Goal: Information Seeking & Learning: Learn about a topic

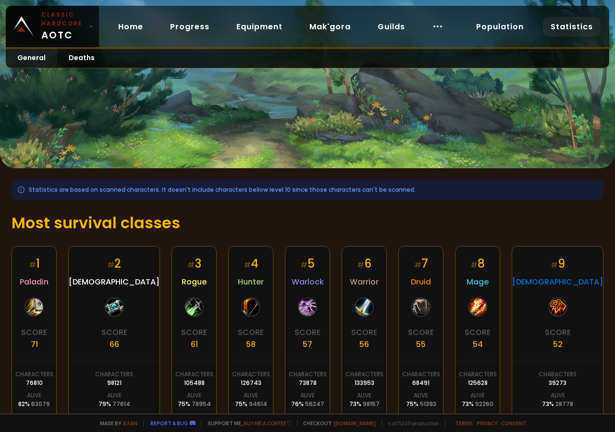
scroll to position [133, 0]
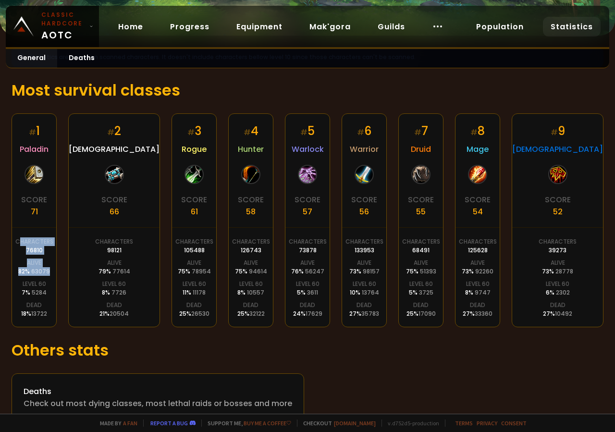
drag, startPoint x: 22, startPoint y: 243, endPoint x: 53, endPoint y: 272, distance: 41.8
click at [53, 272] on div "# 1 Paladin Score 71 Characters 76810 Alive 82 % 63079 Level 60 7 % 5284 Dead 1…" at bounding box center [34, 220] width 45 height 214
click at [50, 272] on span "63079" at bounding box center [40, 271] width 19 height 8
drag, startPoint x: 25, startPoint y: 267, endPoint x: 66, endPoint y: 275, distance: 42.6
click at [66, 275] on div "# 1 Paladin Score 71 Characters 76810 Alive 82 % 63079 Level 60 7 % 5284 Dead 1…" at bounding box center [308, 220] width 592 height 214
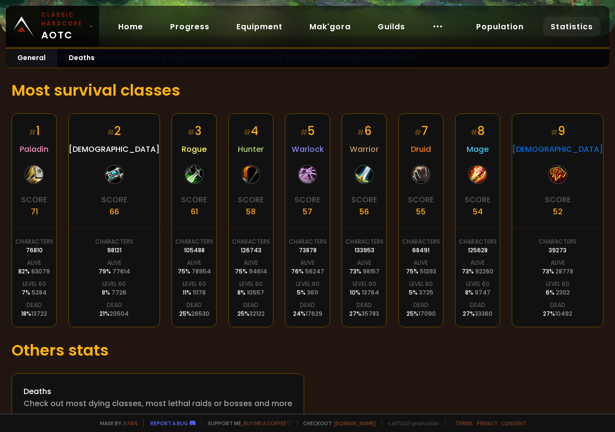
click at [66, 275] on div "# 1 Paladin Score 71 Characters 76810 Alive 82 % 63079 Level 60 7 % 5284 Dead 1…" at bounding box center [308, 220] width 592 height 214
drag, startPoint x: 59, startPoint y: 274, endPoint x: 19, endPoint y: 274, distance: 39.9
click at [19, 274] on div "# 1 Paladin Score 71 Characters 76810 Alive 82 % 63079 Level 60 7 % 5284 Dead 1…" at bounding box center [34, 220] width 45 height 214
drag, startPoint x: 23, startPoint y: 274, endPoint x: 66, endPoint y: 276, distance: 43.8
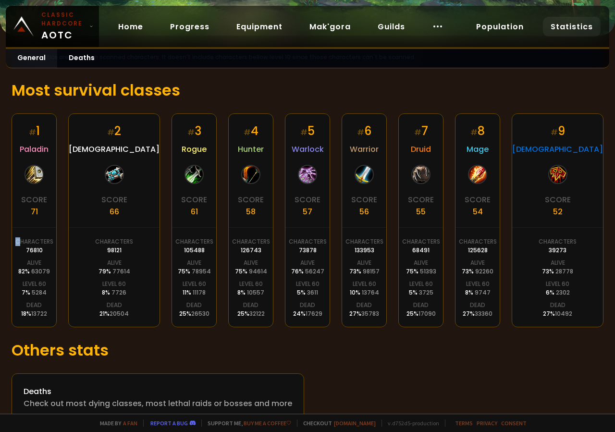
click at [66, 276] on div "# 1 Paladin Score 71 Characters 76810 Alive 82 % 63079 Level 60 7 % 5284 Dead 1…" at bounding box center [308, 220] width 592 height 214
drag, startPoint x: 514, startPoint y: 219, endPoint x: 521, endPoint y: 225, distance: 8.6
click at [500, 225] on div "# 8 Mage Score 54 Characters 125628 Alive 73 % 92260 Level 60 8 % 9747 Dead 27 …" at bounding box center [477, 220] width 45 height 214
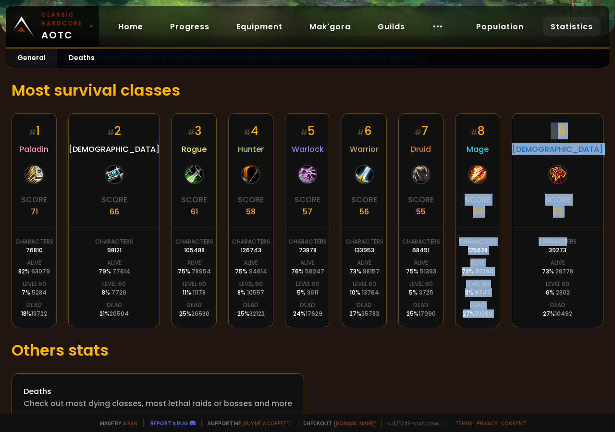
drag, startPoint x: 491, startPoint y: 197, endPoint x: 577, endPoint y: 256, distance: 104.0
click at [577, 256] on div "# 1 Paladin Score 71 Characters 76810 Alive 82 % 63079 Level 60 7 % 5284 Dead 1…" at bounding box center [308, 220] width 592 height 214
click at [577, 255] on div "Characters 39273" at bounding box center [558, 245] width 38 height 17
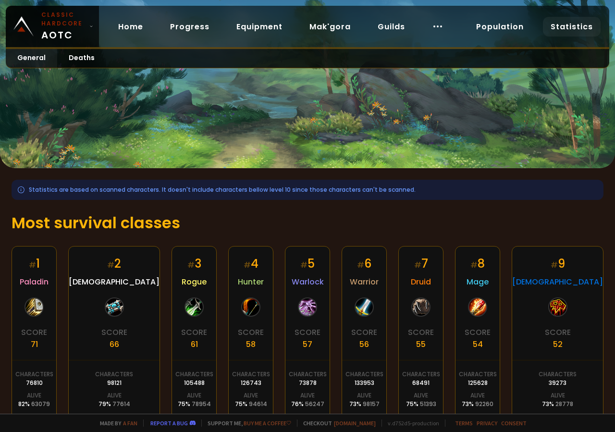
scroll to position [158, 0]
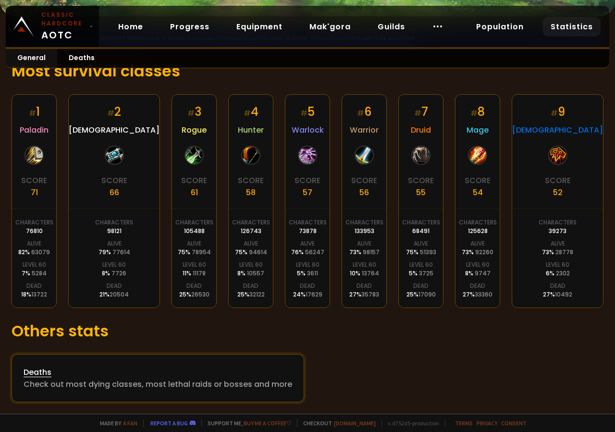
click at [86, 383] on div "Check out most dying classes, most lethal raids or bosses and more" at bounding box center [158, 384] width 269 height 12
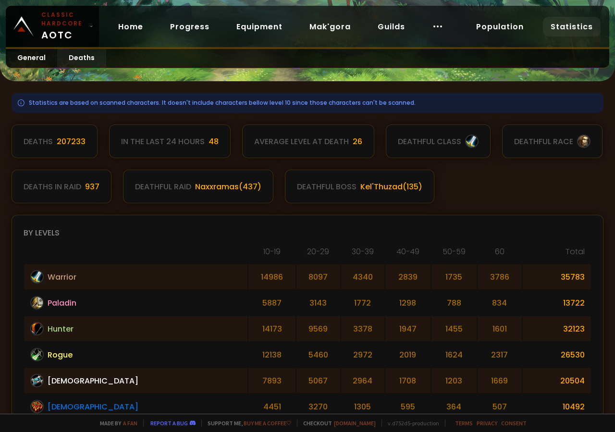
scroll to position [133, 0]
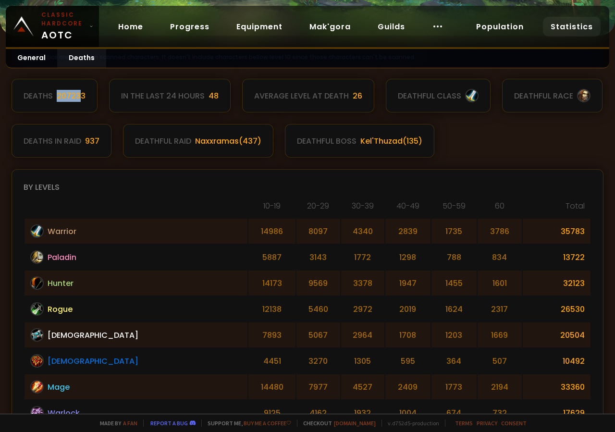
drag, startPoint x: 56, startPoint y: 95, endPoint x: 81, endPoint y: 97, distance: 25.1
click at [81, 97] on div "Deaths 207233" at bounding box center [55, 96] width 86 height 34
click at [81, 97] on div "207233" at bounding box center [71, 96] width 29 height 12
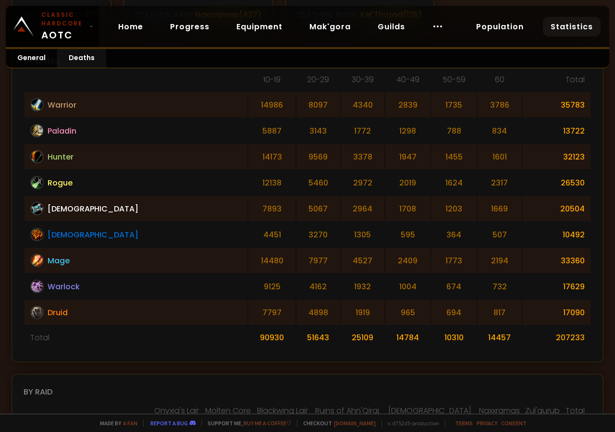
scroll to position [0, 0]
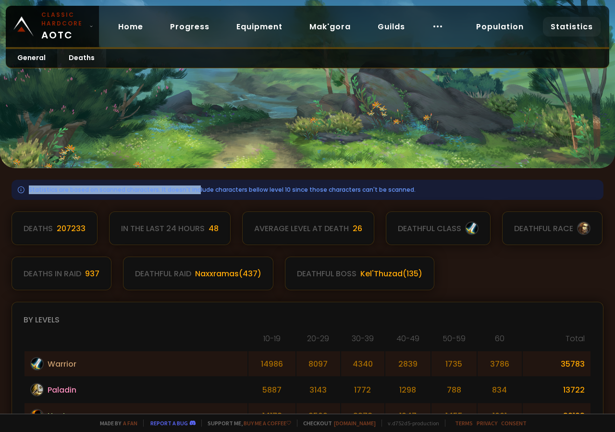
drag, startPoint x: 28, startPoint y: 187, endPoint x: 194, endPoint y: 201, distance: 166.0
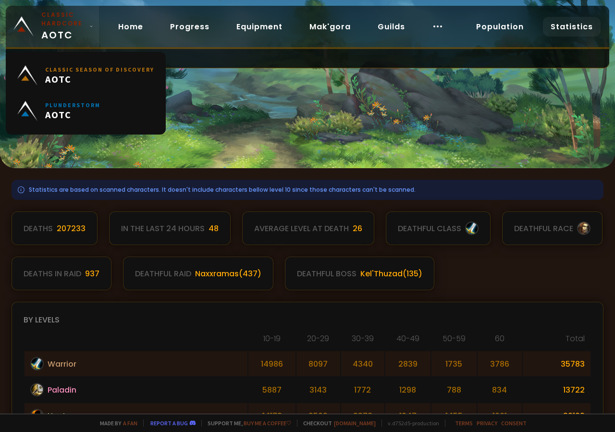
click at [87, 29] on link "Classic Hardcore AOTC" at bounding box center [52, 26] width 93 height 41
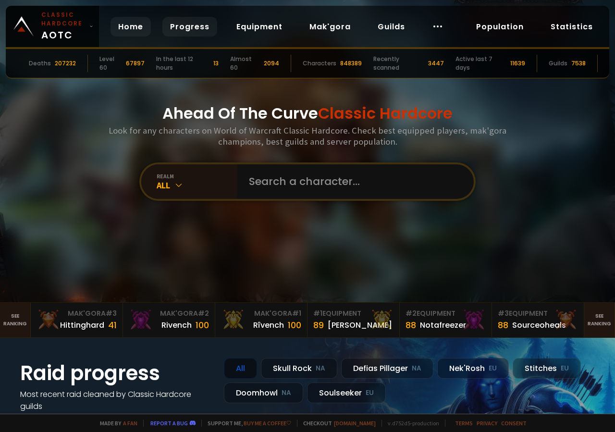
click at [188, 27] on link "Progress" at bounding box center [189, 27] width 55 height 20
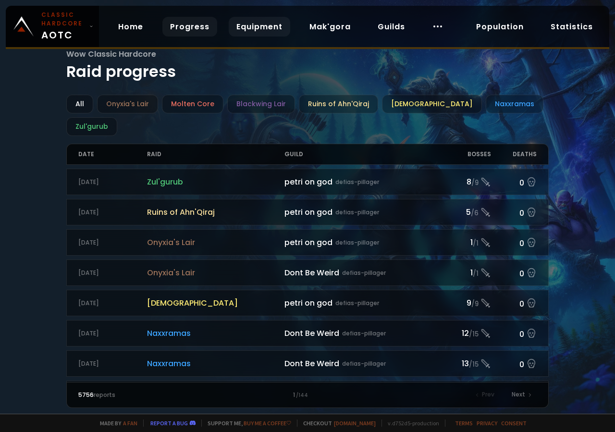
click at [249, 28] on link "Equipment" at bounding box center [260, 27] width 62 height 20
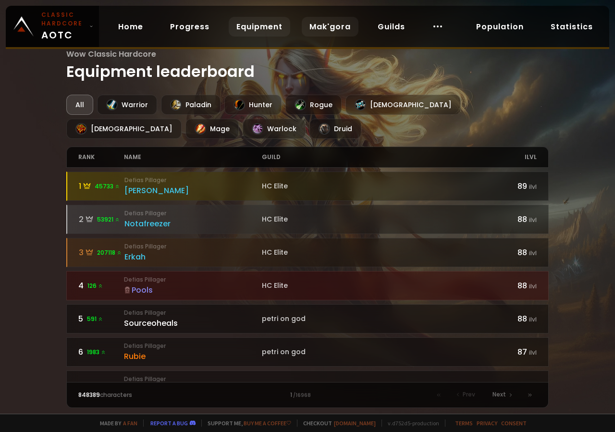
click at [317, 25] on link "Mak'gora" at bounding box center [330, 27] width 57 height 20
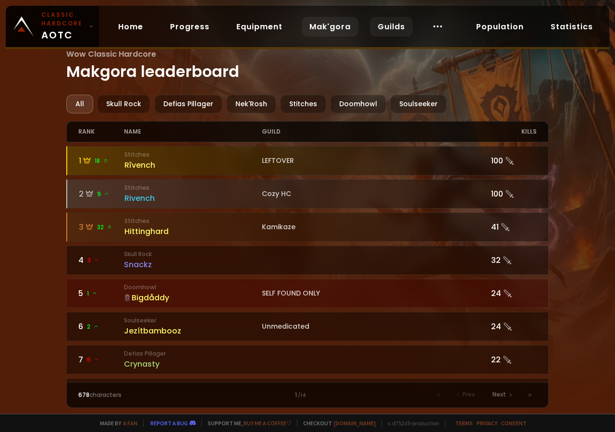
click at [392, 26] on link "Guilds" at bounding box center [391, 27] width 43 height 20
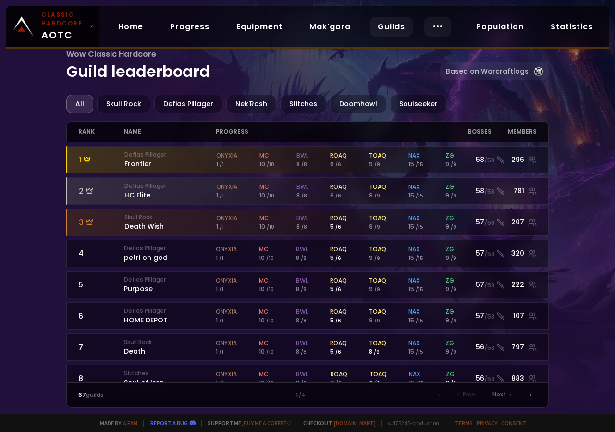
click at [434, 27] on icon at bounding box center [438, 27] width 12 height 12
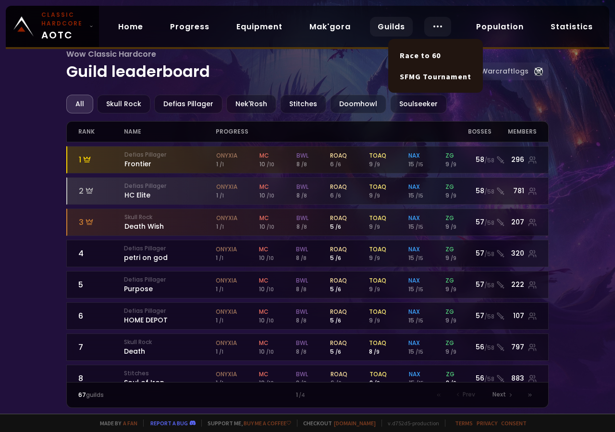
click at [437, 25] on icon at bounding box center [438, 27] width 12 height 12
